Goal: Communication & Community: Ask a question

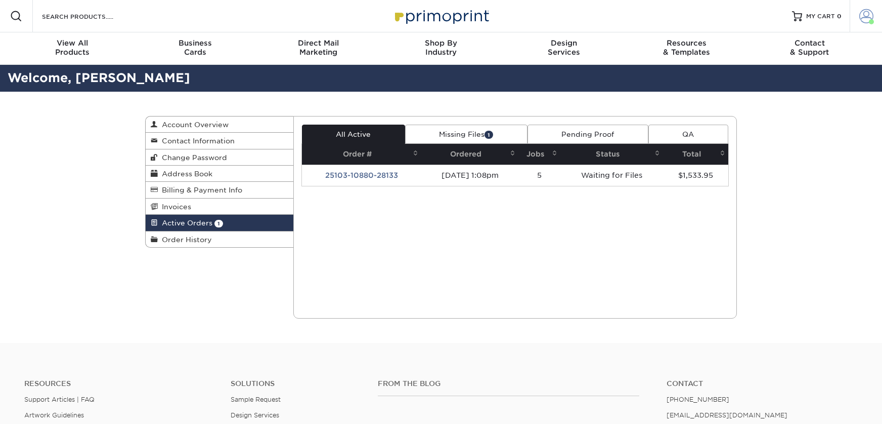
click at [874, 24] on link "Account" at bounding box center [866, 16] width 32 height 32
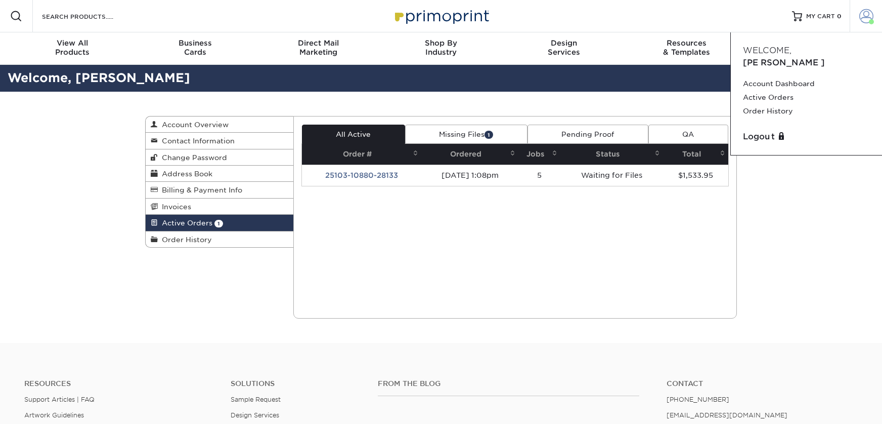
click at [874, 24] on link "Account" at bounding box center [866, 16] width 32 height 32
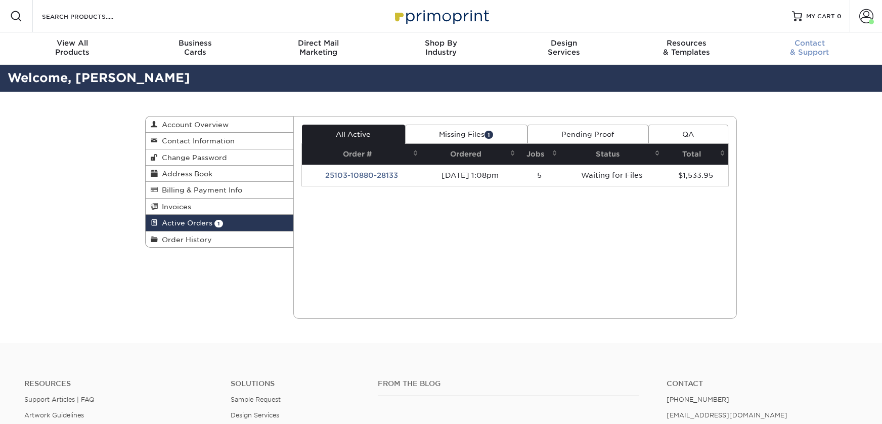
click at [807, 51] on div "Contact & Support" at bounding box center [809, 47] width 123 height 18
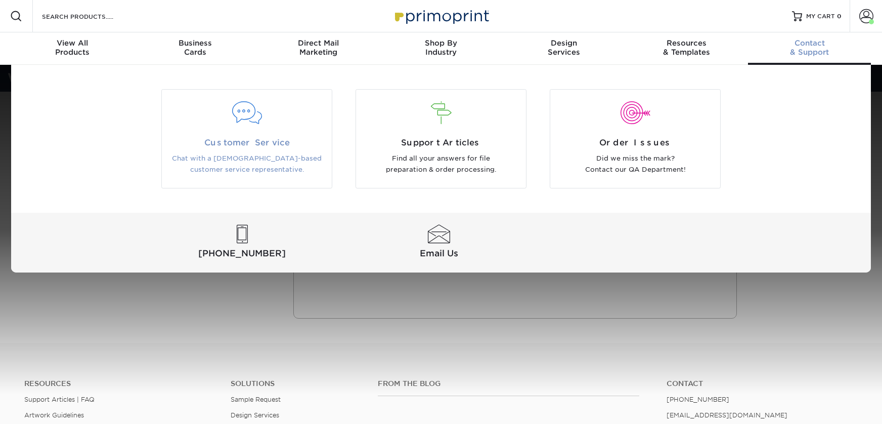
click at [302, 148] on div "Customer Service Chat with a [DEMOGRAPHIC_DATA]-based customer service represen…" at bounding box center [247, 156] width 170 height 39
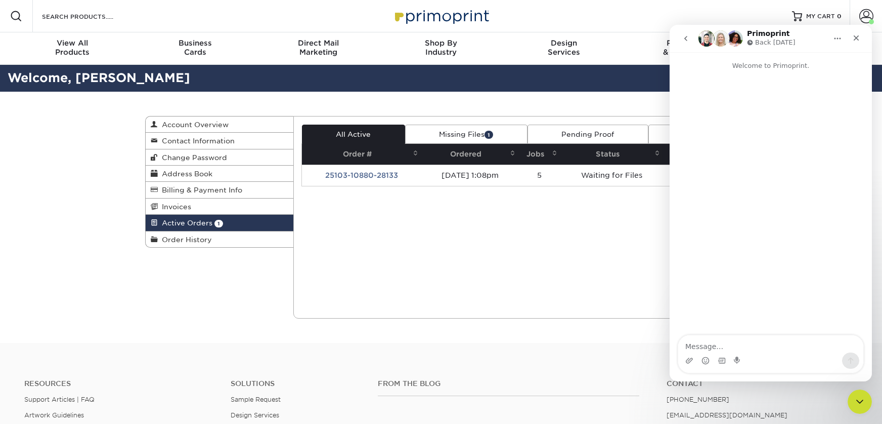
click at [686, 40] on icon "go back" at bounding box center [686, 38] width 3 height 5
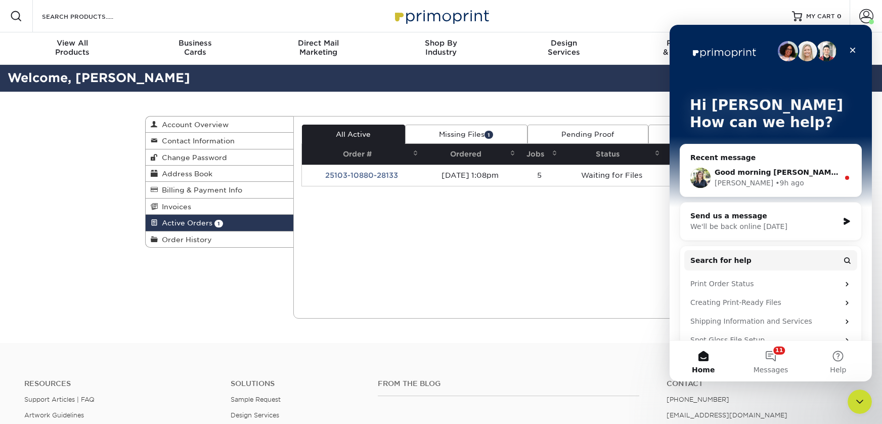
click at [787, 163] on div "Good morning [PERSON_NAME], Below are a few screen shots to help show the conce…" at bounding box center [771, 177] width 181 height 37
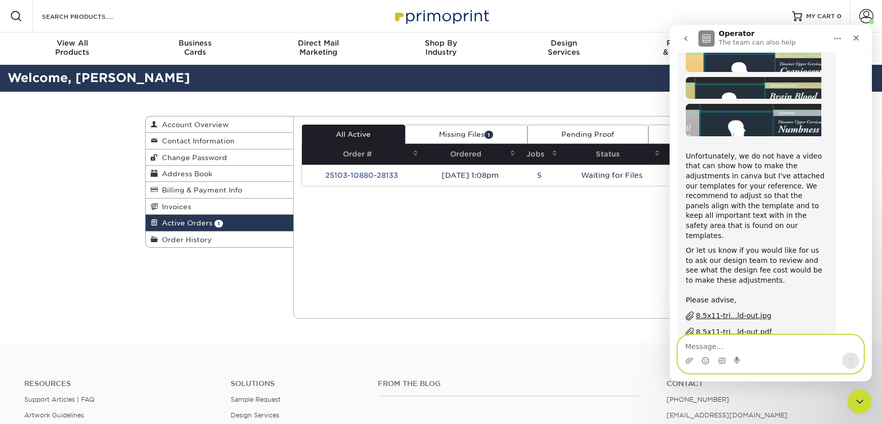
scroll to position [710, 0]
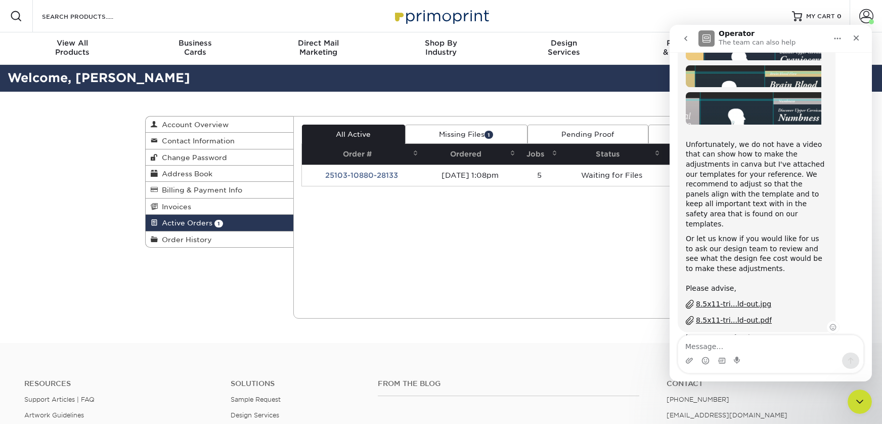
click at [761, 119] on img "Irene says…" at bounding box center [754, 108] width 136 height 32
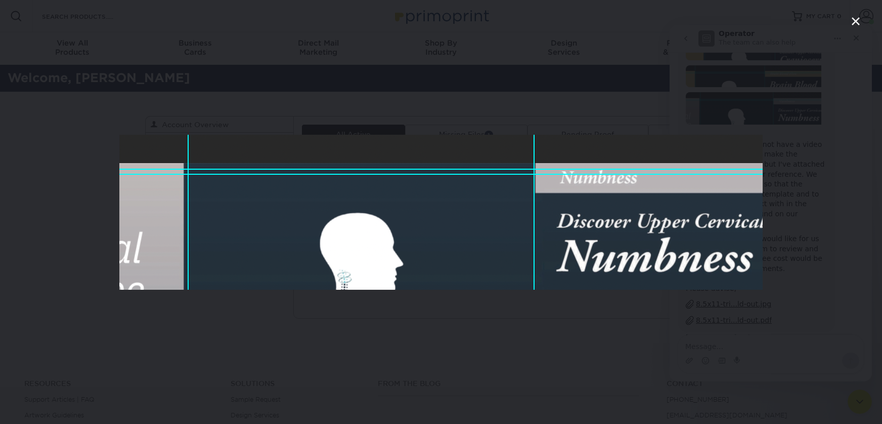
click at [760, 122] on div "Intercom messenger" at bounding box center [441, 212] width 882 height 424
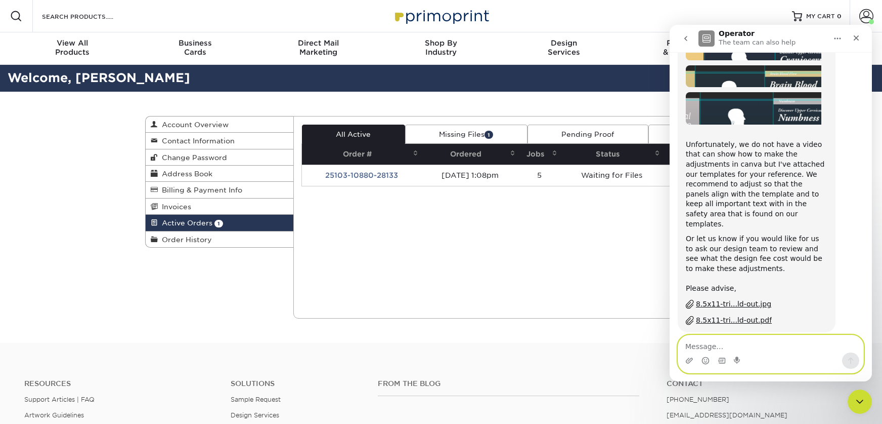
click at [743, 347] on textarea "Message…" at bounding box center [771, 343] width 185 height 17
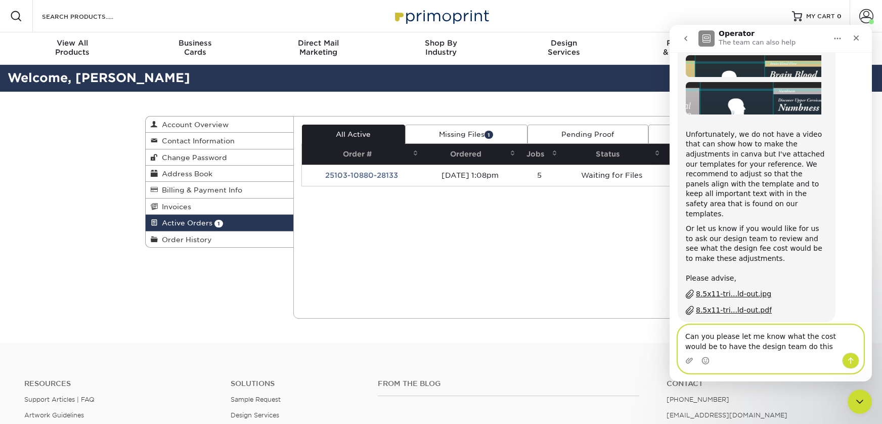
type textarea "Can you please let me know what the cost would be to have the design team do th…"
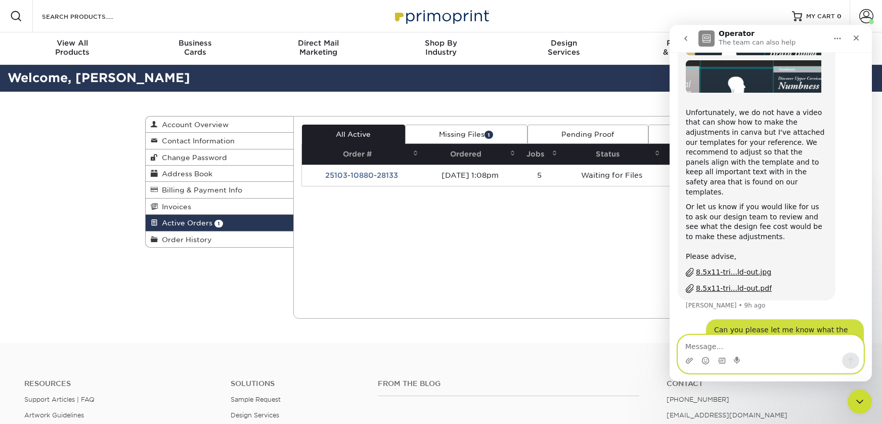
scroll to position [750, 0]
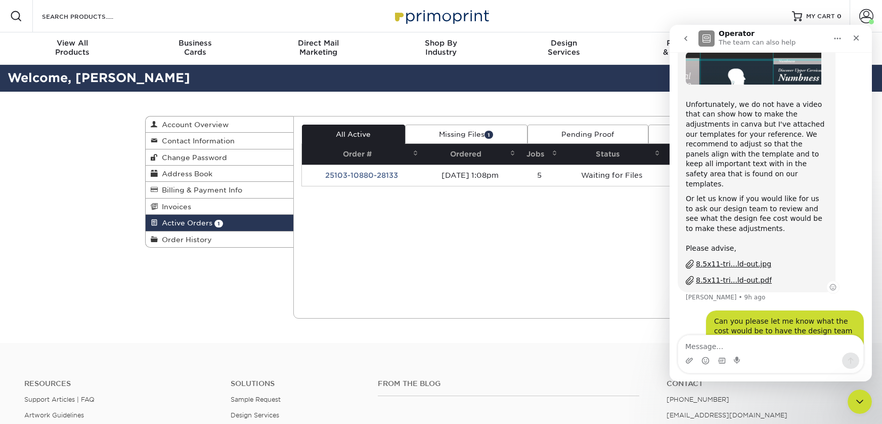
click at [787, 69] on img "Irene says…" at bounding box center [754, 68] width 136 height 32
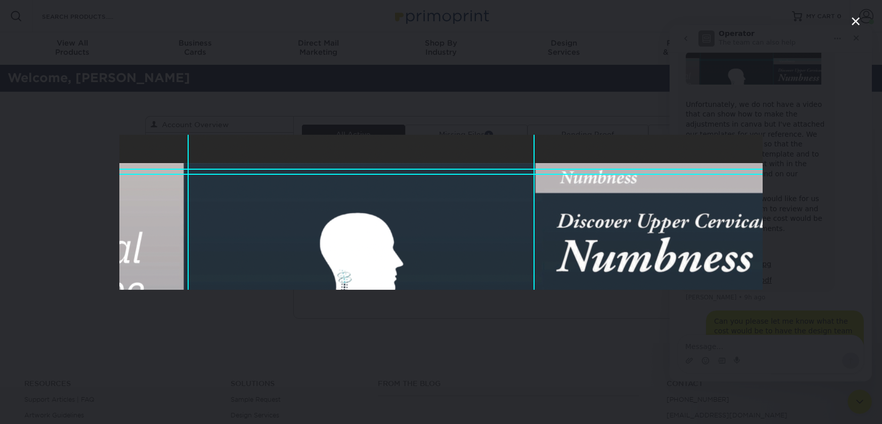
click at [780, 158] on div "Intercom messenger" at bounding box center [441, 212] width 882 height 424
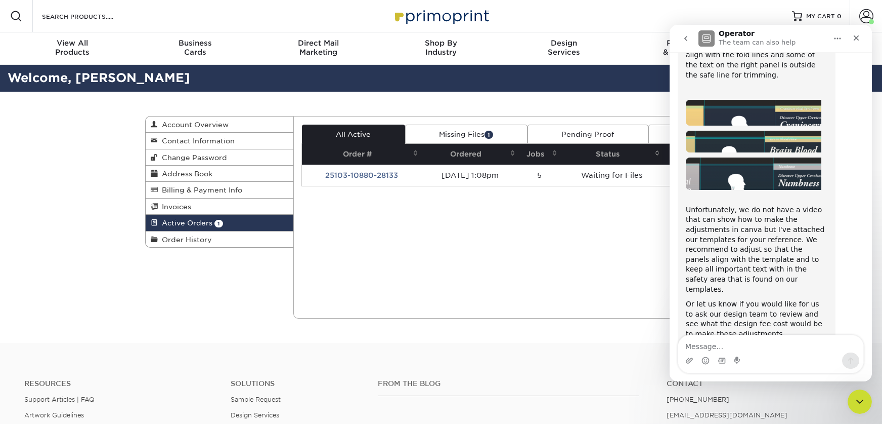
scroll to position [546, 0]
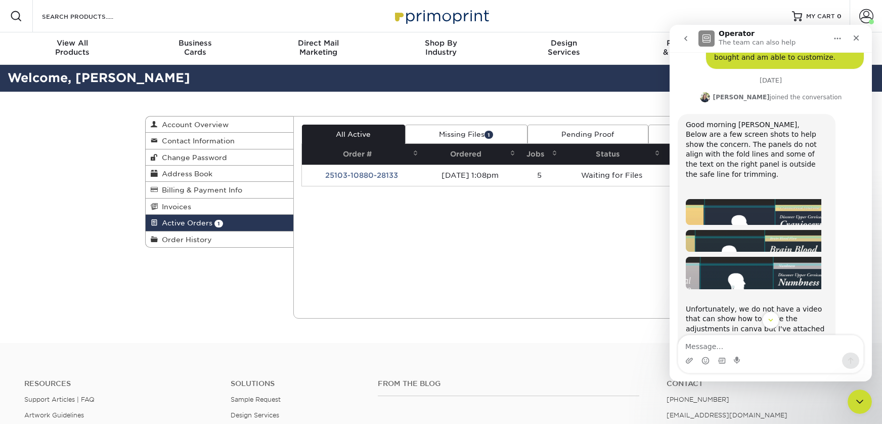
click at [776, 241] on img "Irene says…" at bounding box center [754, 241] width 136 height 22
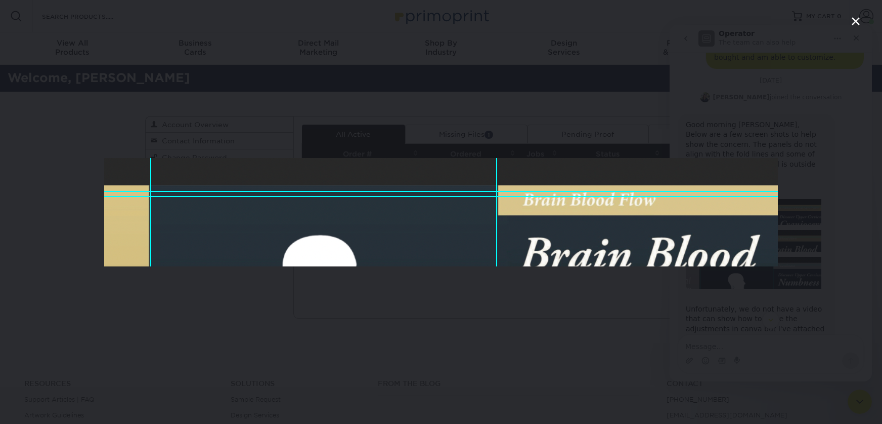
scroll to position [0, 0]
click at [795, 219] on div "Intercom messenger" at bounding box center [441, 212] width 882 height 424
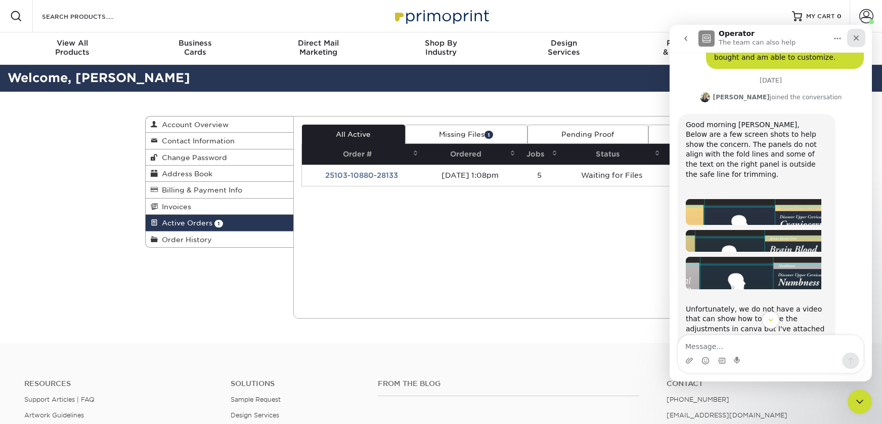
click at [864, 39] on div "Close" at bounding box center [857, 38] width 18 height 18
